Goal: Task Accomplishment & Management: Use online tool/utility

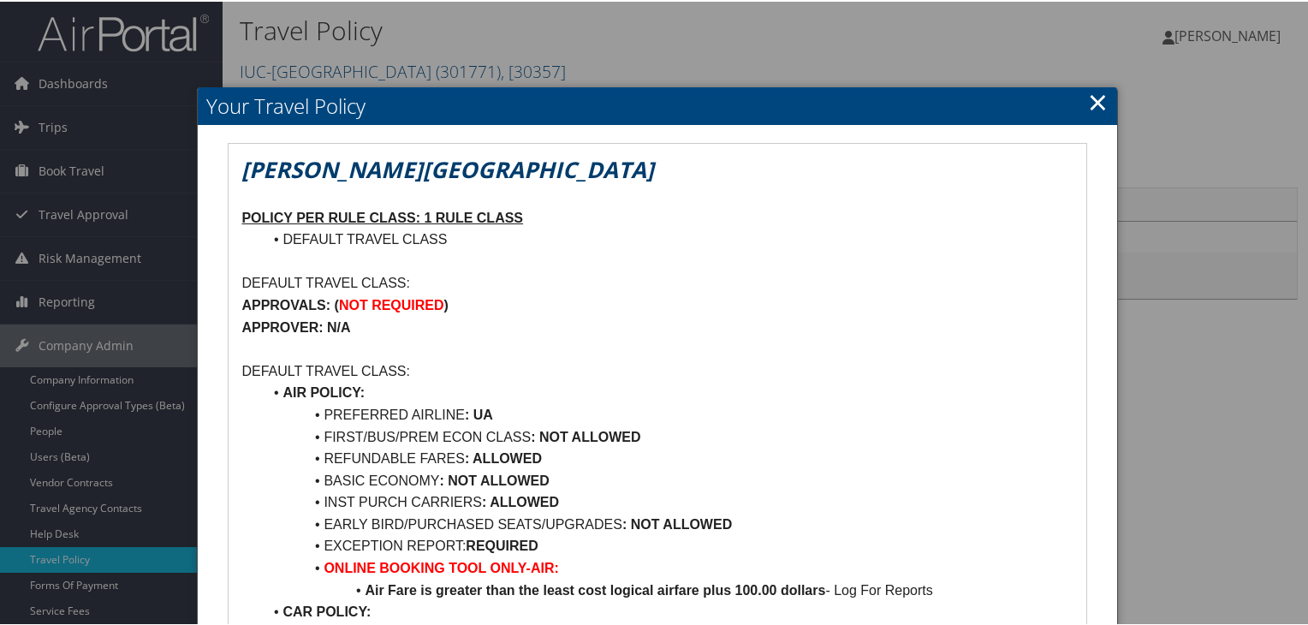
click at [1092, 98] on link "×" at bounding box center [1098, 100] width 20 height 34
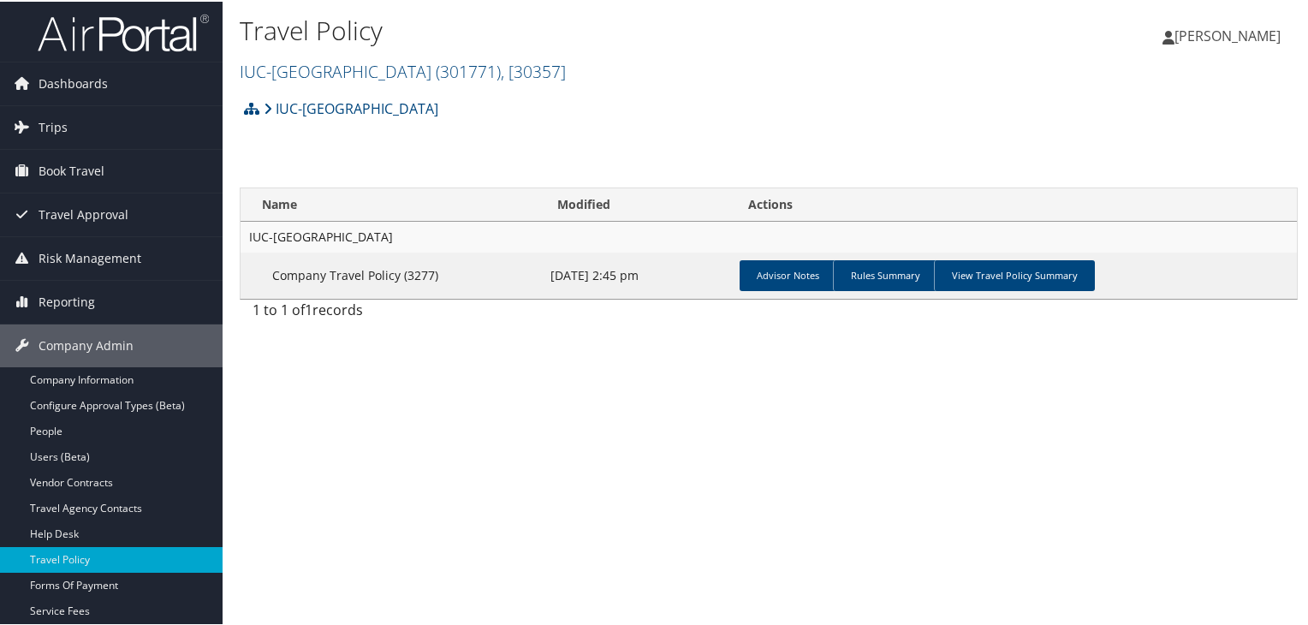
click at [119, 30] on img at bounding box center [123, 31] width 171 height 40
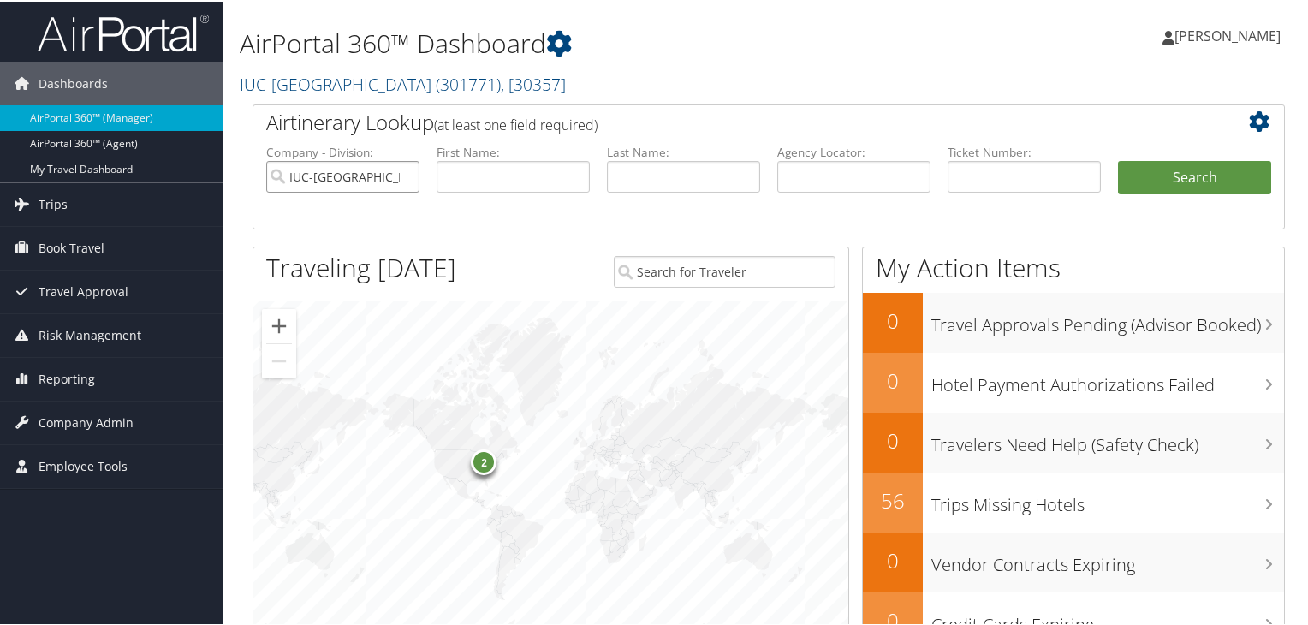
click at [404, 172] on input "IUC-[GEOGRAPHIC_DATA]" at bounding box center [342, 175] width 153 height 32
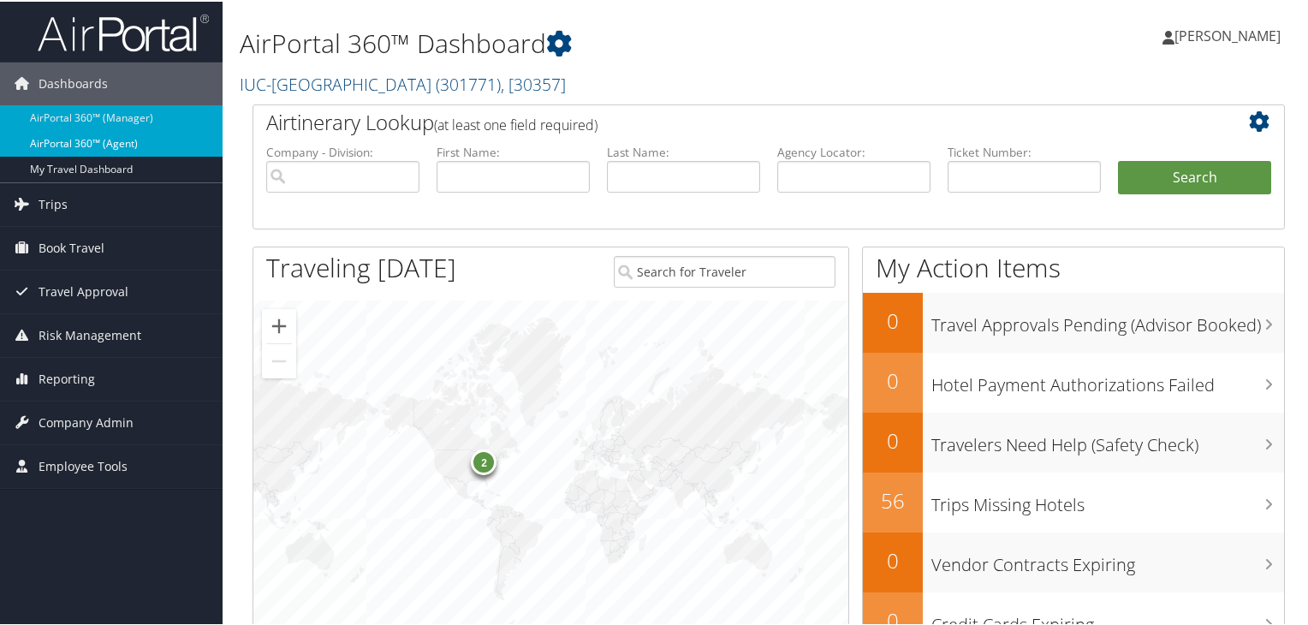
click at [69, 141] on link "AirPortal 360™ (Agent)" at bounding box center [111, 142] width 223 height 26
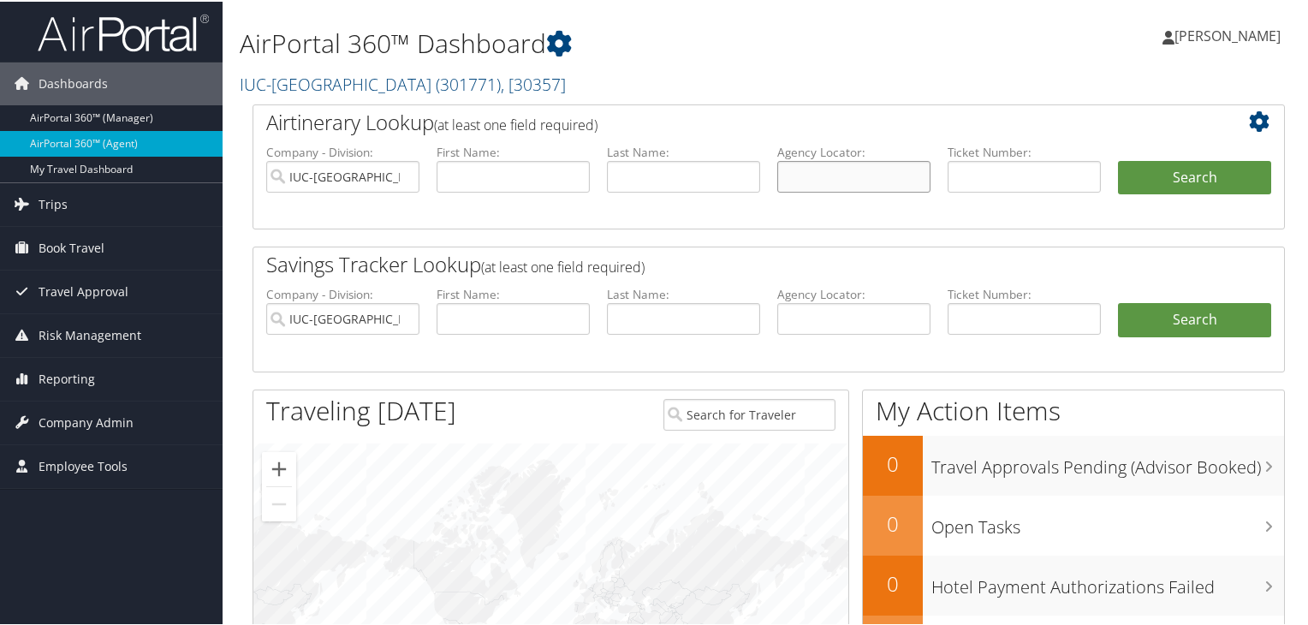
click at [901, 175] on input "text" at bounding box center [853, 175] width 153 height 32
paste input "DL8CQM"
type input "DL8CQM"
click at [1137, 185] on button "Search" at bounding box center [1194, 176] width 153 height 34
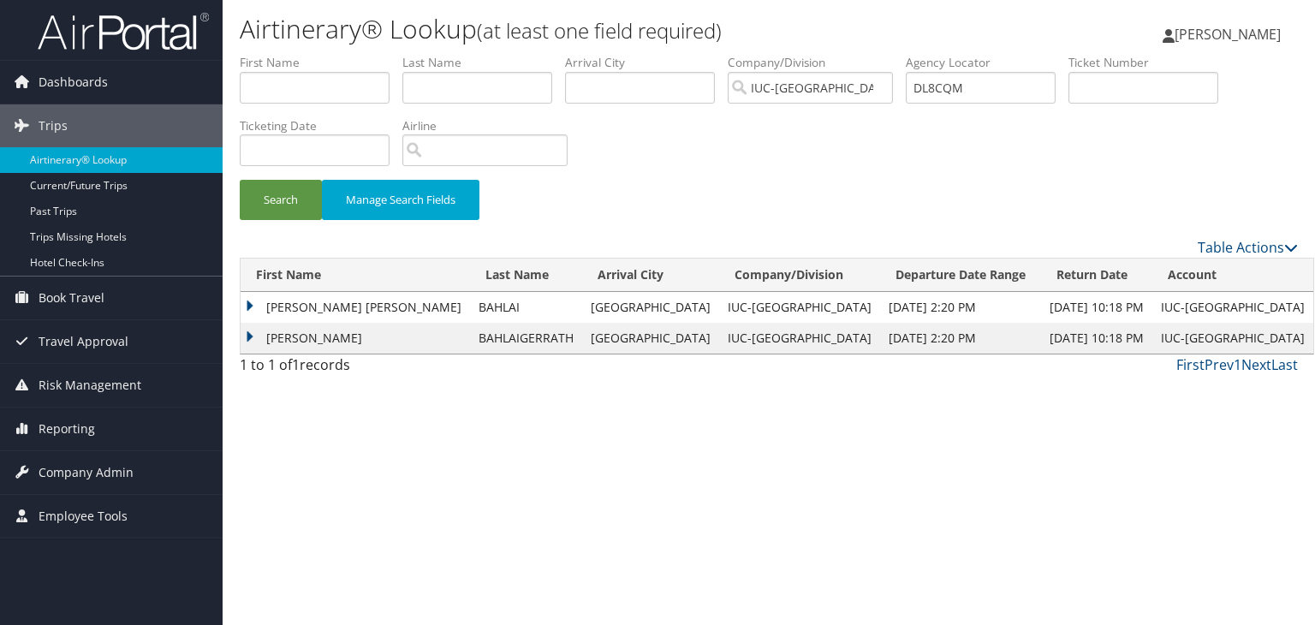
click at [249, 303] on td "CHRISTINE ANNE" at bounding box center [355, 307] width 229 height 31
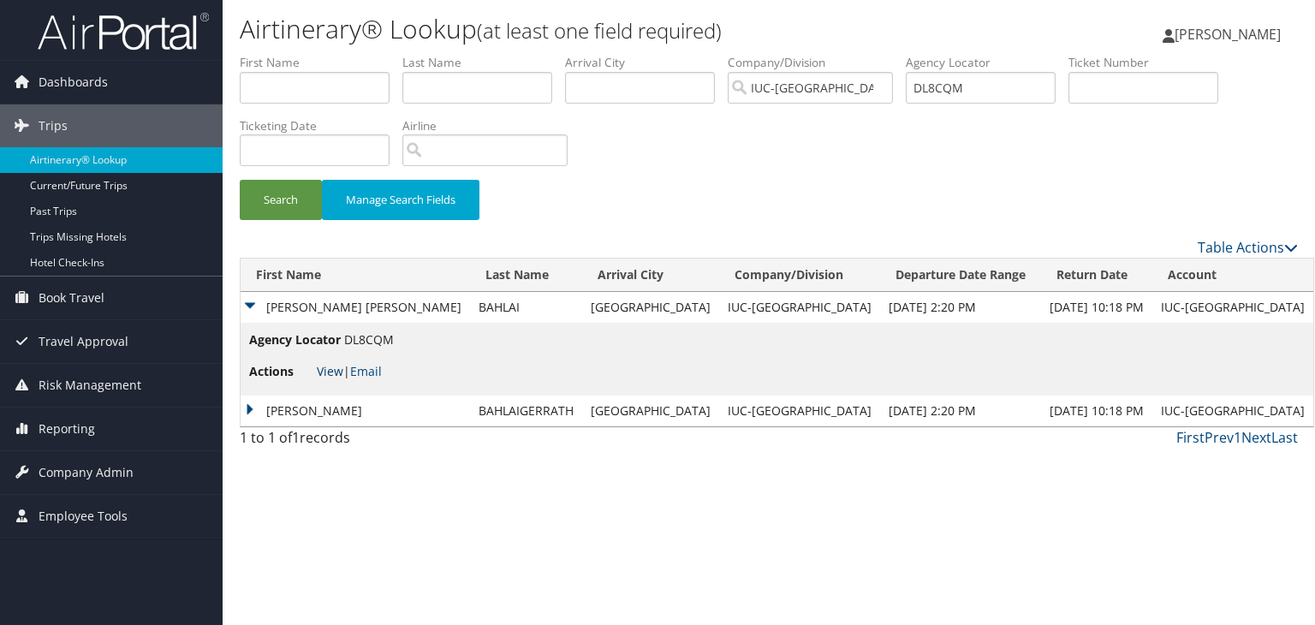
click at [330, 370] on link "View" at bounding box center [330, 371] width 27 height 16
click at [250, 411] on td "WESLEY" at bounding box center [355, 411] width 229 height 31
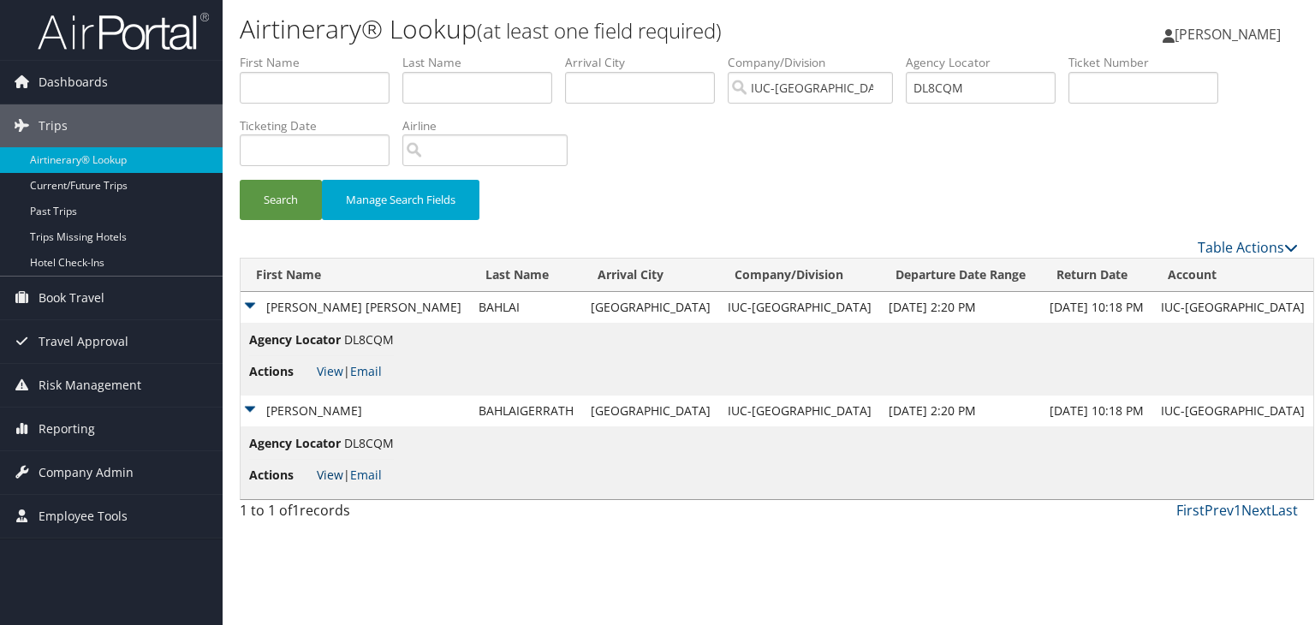
click at [320, 471] on link "View" at bounding box center [330, 475] width 27 height 16
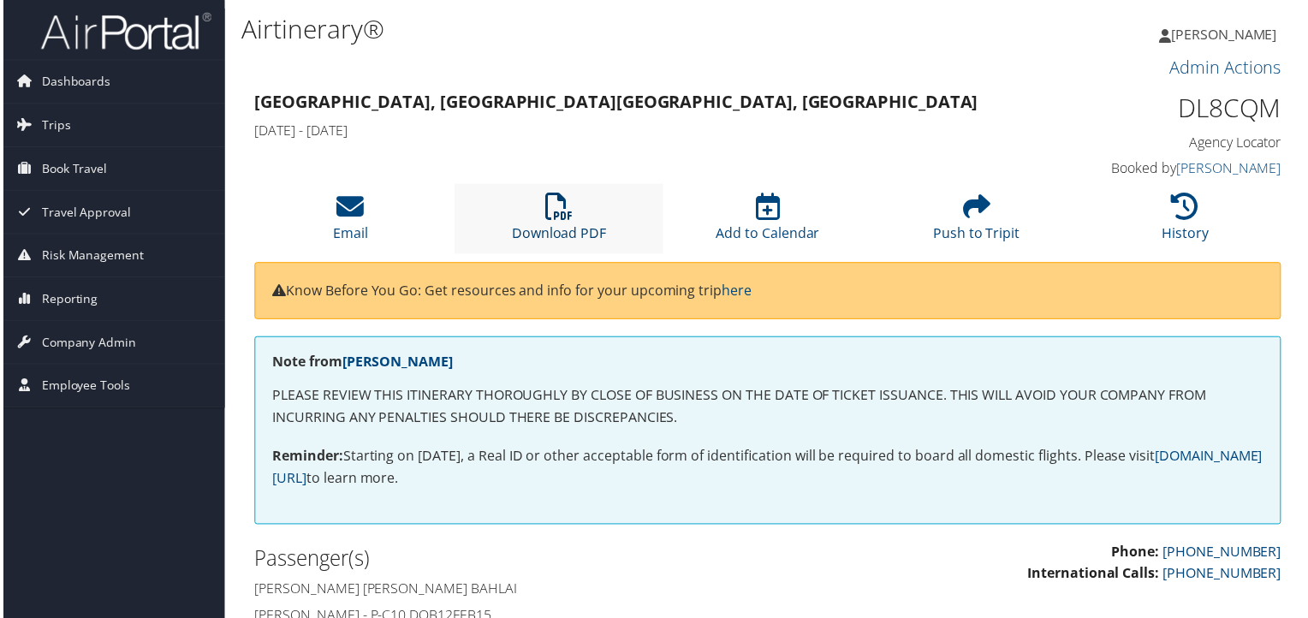
click at [551, 203] on icon at bounding box center [558, 206] width 27 height 27
click at [574, 213] on li "Download PDF" at bounding box center [559, 219] width 210 height 69
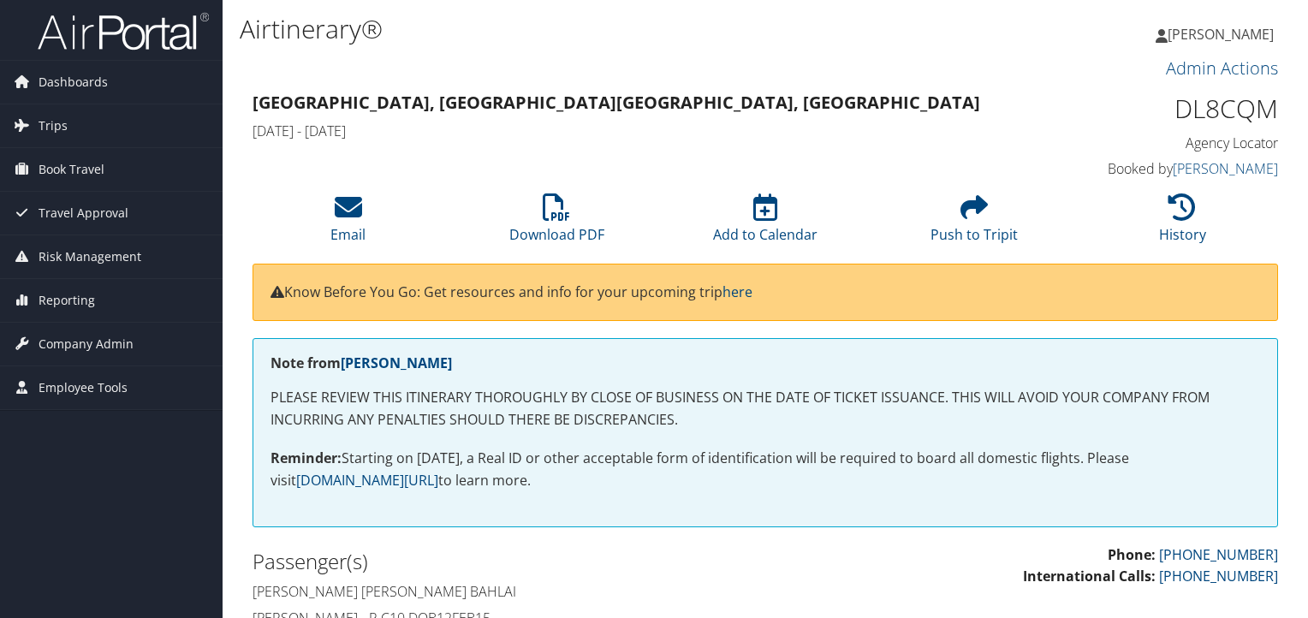
scroll to position [550, 0]
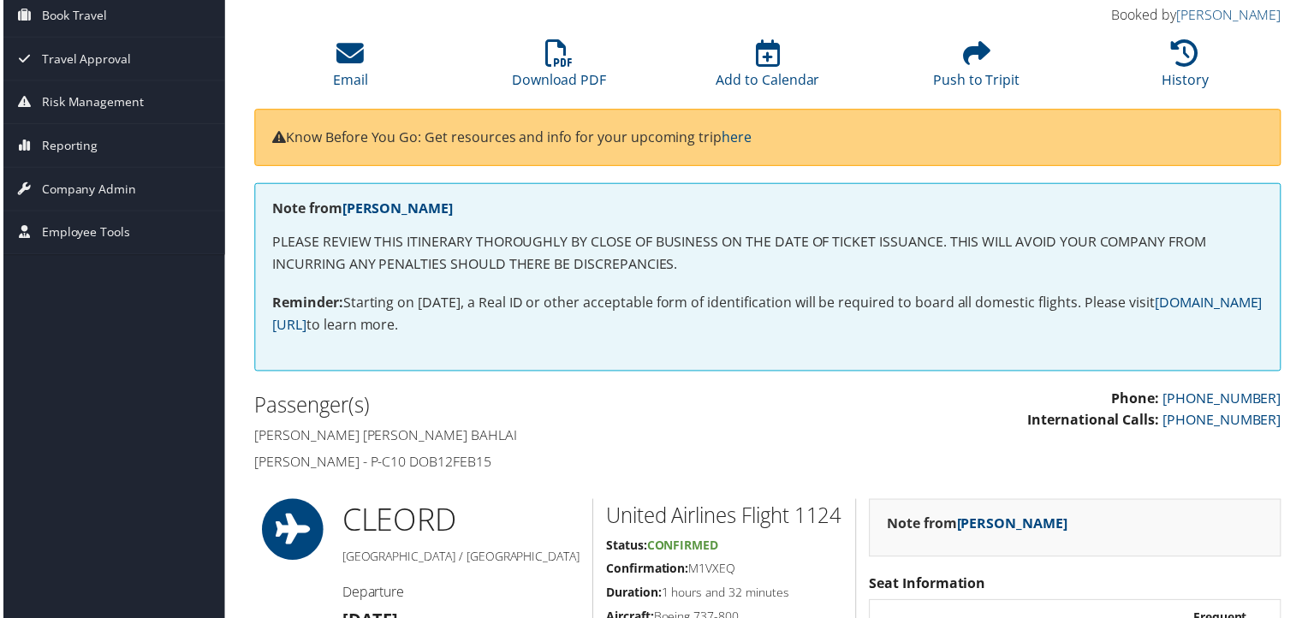
scroll to position [0, 0]
